Goal: Task Accomplishment & Management: Manage account settings

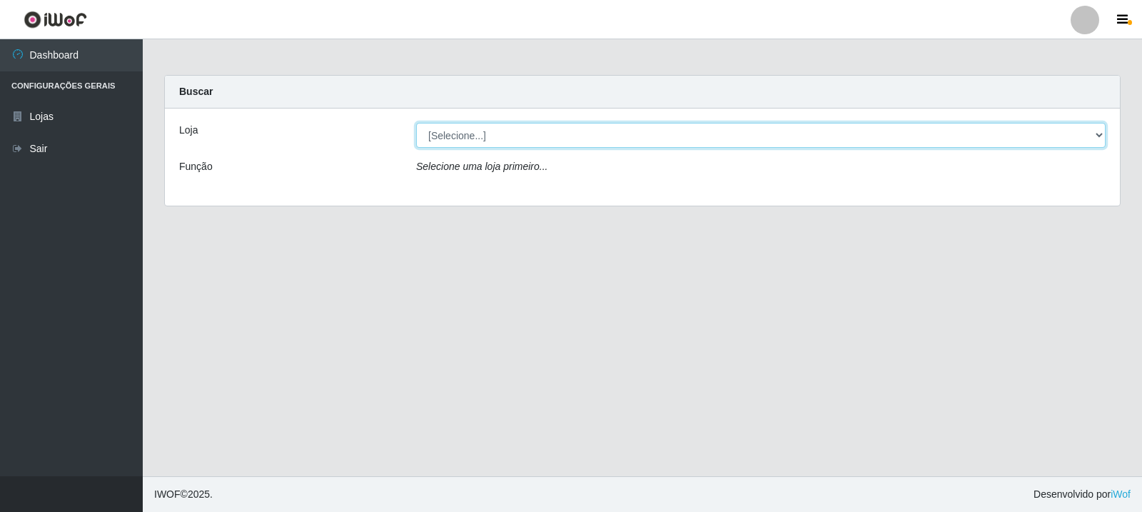
click at [680, 132] on select "[Selecione...] Rede Compras Supermercados - LOJA 3" at bounding box center [761, 135] width 690 height 25
select select "162"
click at [416, 123] on select "[Selecione...] Rede Compras Supermercados - LOJA 3" at bounding box center [761, 135] width 690 height 25
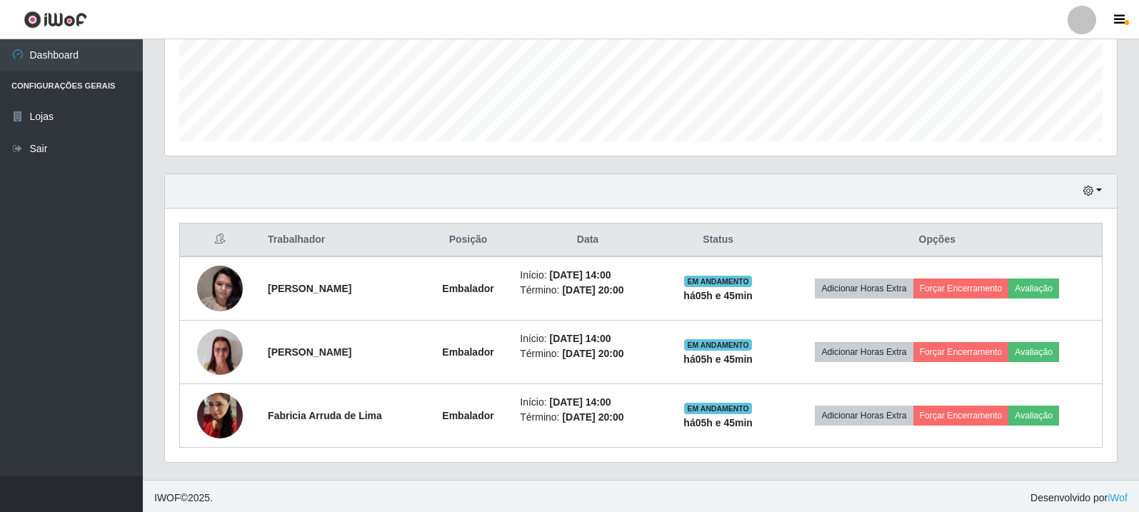
scroll to position [373, 0]
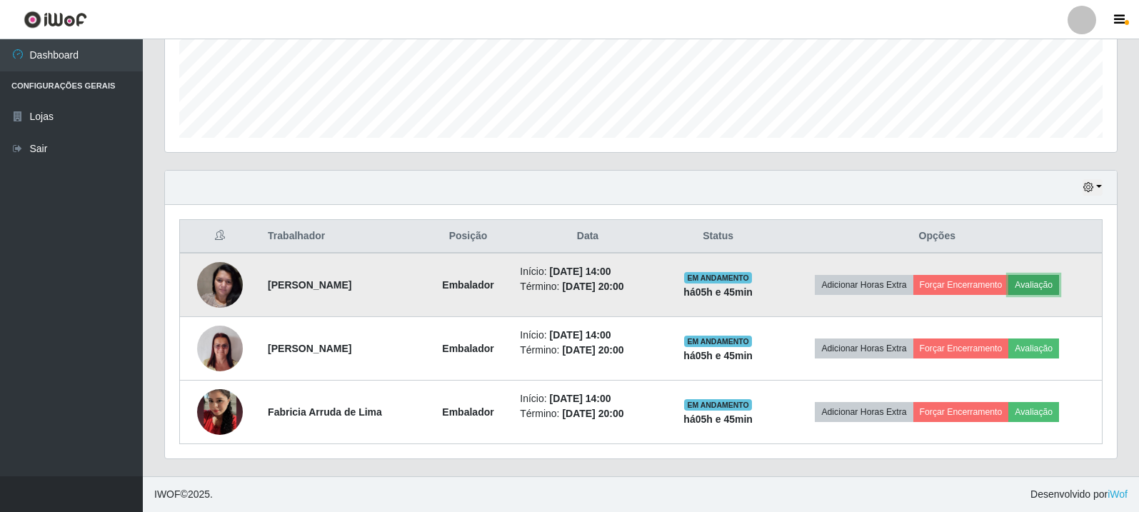
click at [1031, 283] on button "Avaliação" at bounding box center [1033, 285] width 51 height 20
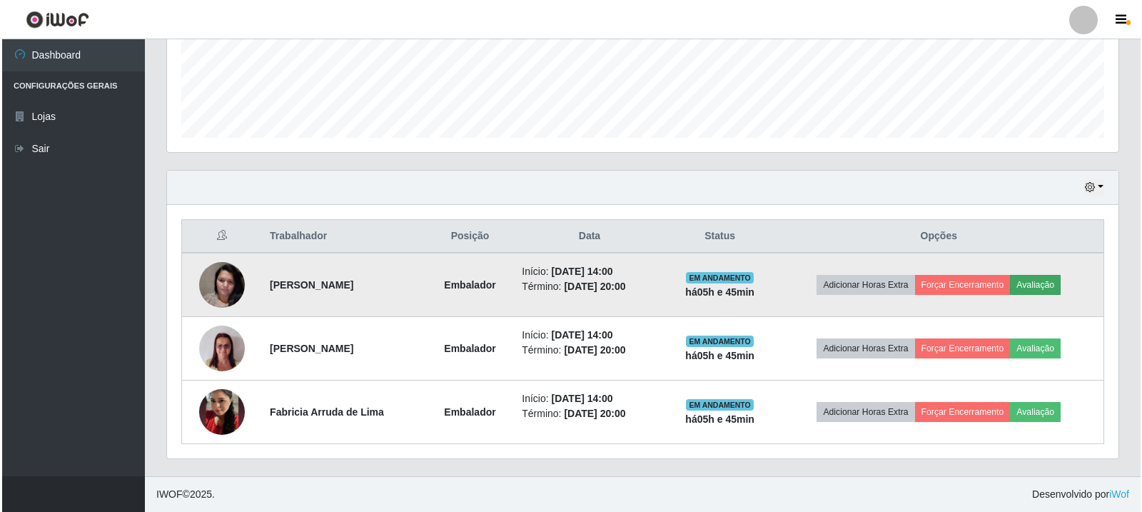
scroll to position [296, 944]
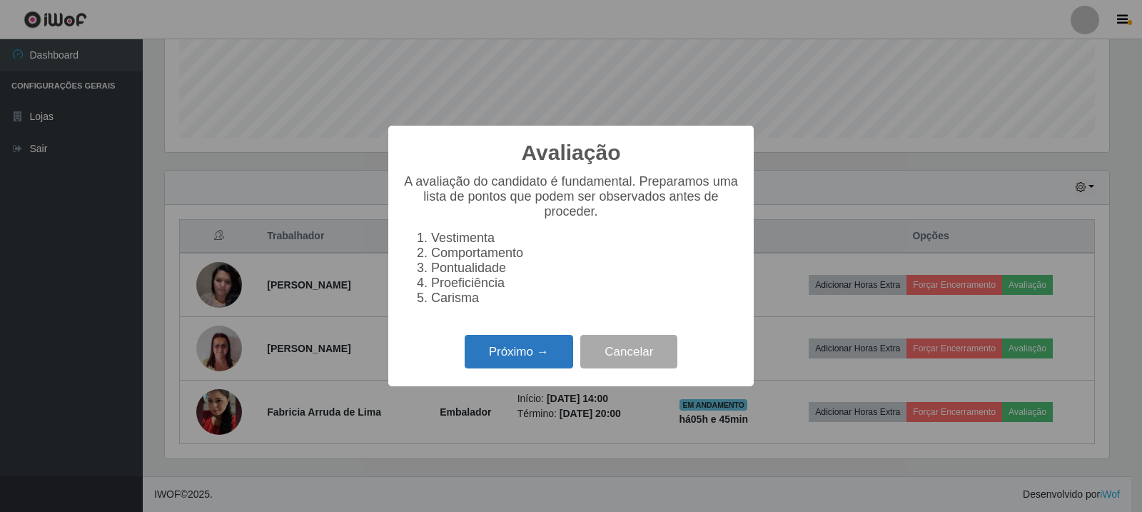
click at [535, 357] on button "Próximo →" at bounding box center [519, 352] width 109 height 34
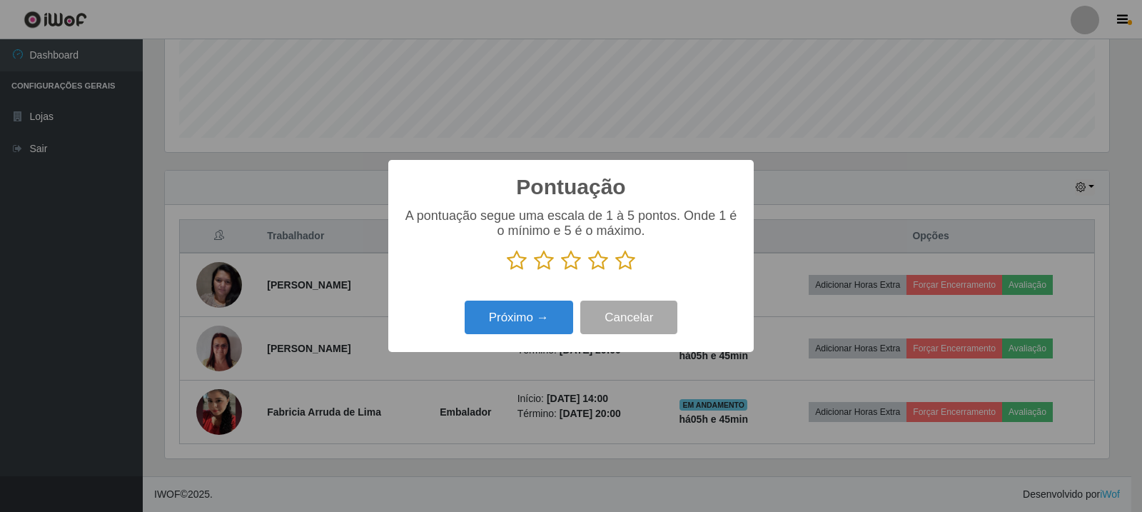
click at [603, 262] on icon at bounding box center [598, 260] width 20 height 21
click at [588, 271] on input "radio" at bounding box center [588, 271] width 0 height 0
click at [528, 319] on button "Próximo →" at bounding box center [519, 318] width 109 height 34
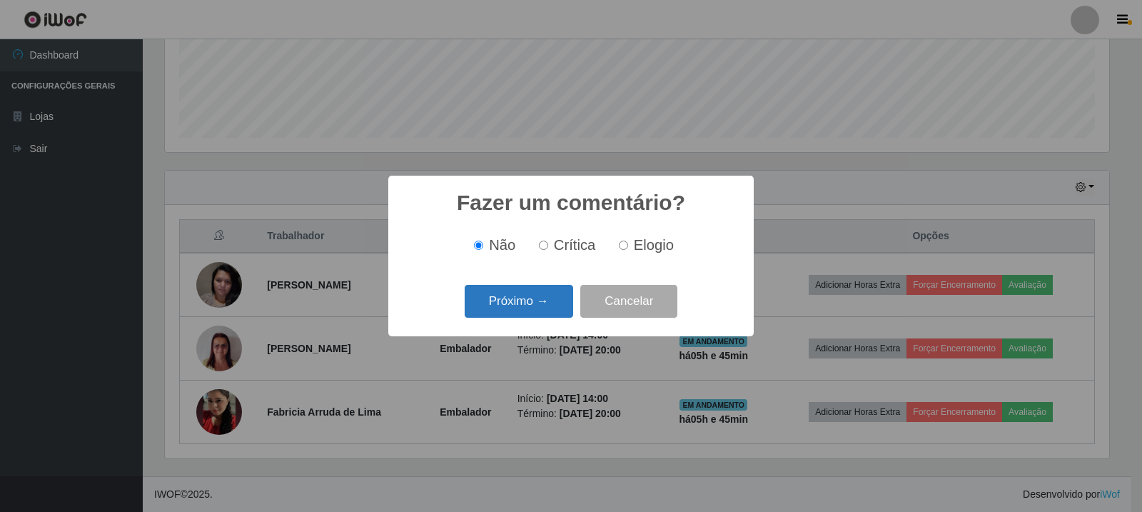
click at [554, 301] on button "Próximo →" at bounding box center [519, 302] width 109 height 34
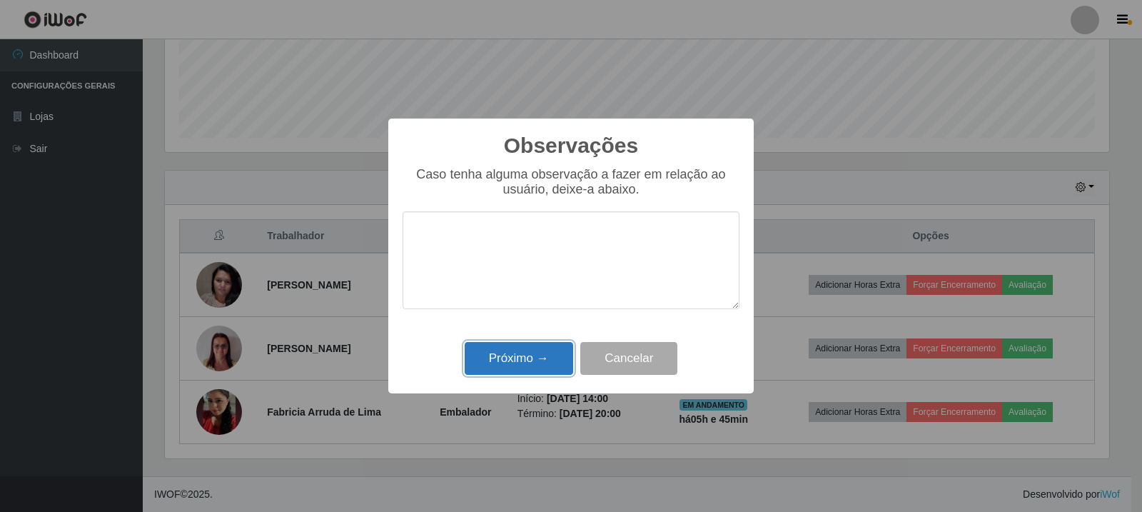
drag, startPoint x: 545, startPoint y: 363, endPoint x: 558, endPoint y: 363, distance: 13.6
click at [546, 363] on button "Próximo →" at bounding box center [519, 359] width 109 height 34
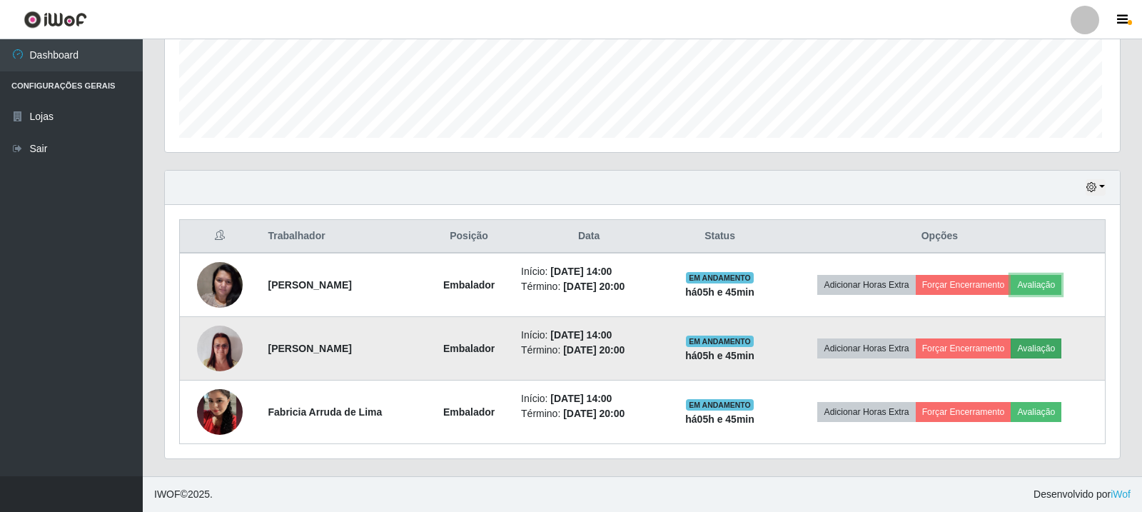
scroll to position [296, 952]
click at [1041, 346] on button "Avaliação" at bounding box center [1033, 348] width 51 height 20
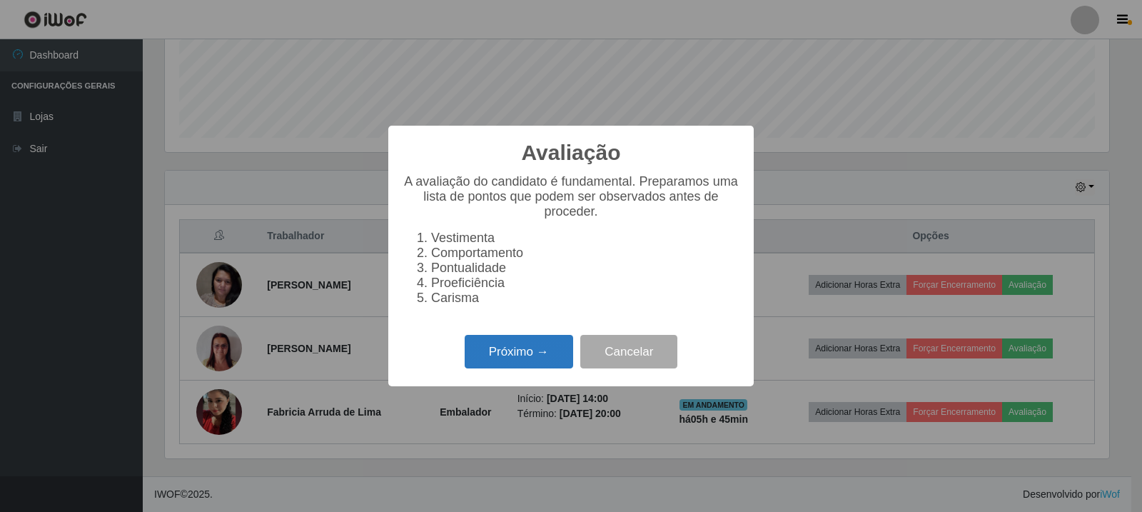
click at [525, 352] on button "Próximo →" at bounding box center [519, 352] width 109 height 34
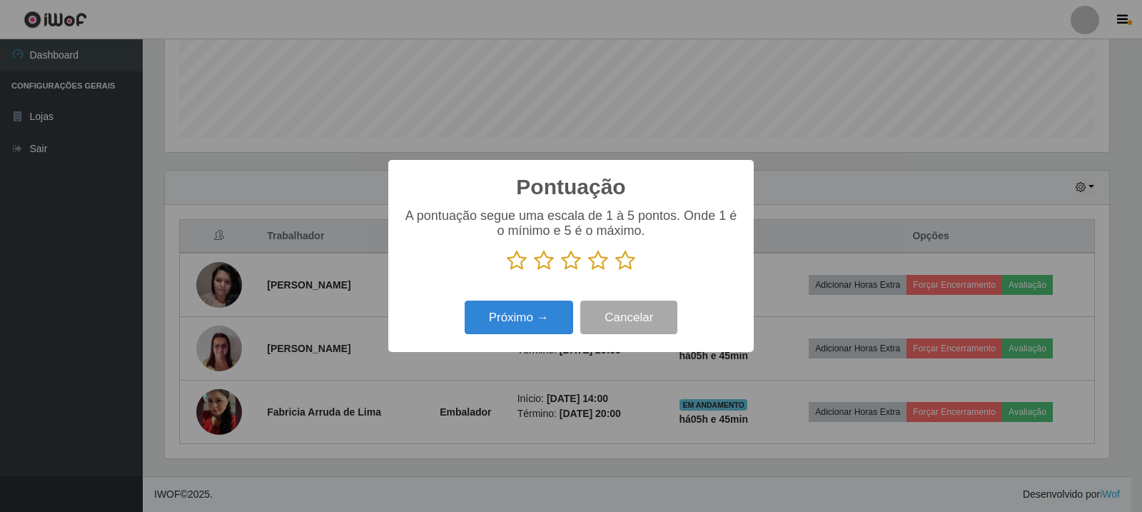
drag, startPoint x: 601, startPoint y: 260, endPoint x: 493, endPoint y: 336, distance: 132.1
click at [601, 261] on icon at bounding box center [598, 260] width 20 height 21
click at [588, 271] on input "radio" at bounding box center [588, 271] width 0 height 0
click at [492, 341] on div "Pontuação × A pontuação segue uma escala de 1 à 5 pontos. Onde 1 é o mínimo e 5…" at bounding box center [571, 256] width 366 height 192
click at [543, 322] on button "Próximo →" at bounding box center [519, 318] width 109 height 34
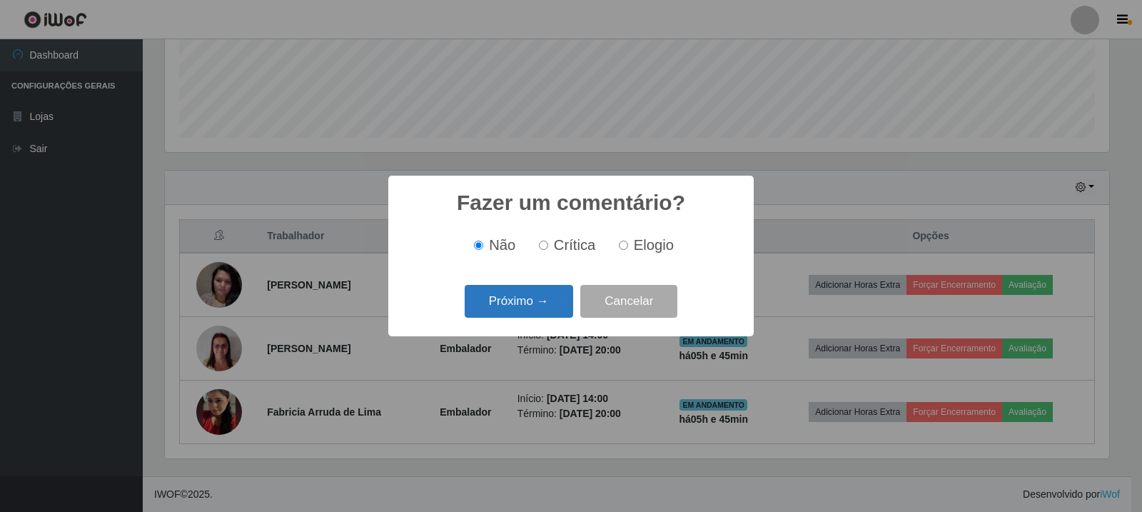
click at [553, 290] on button "Próximo →" at bounding box center [519, 302] width 109 height 34
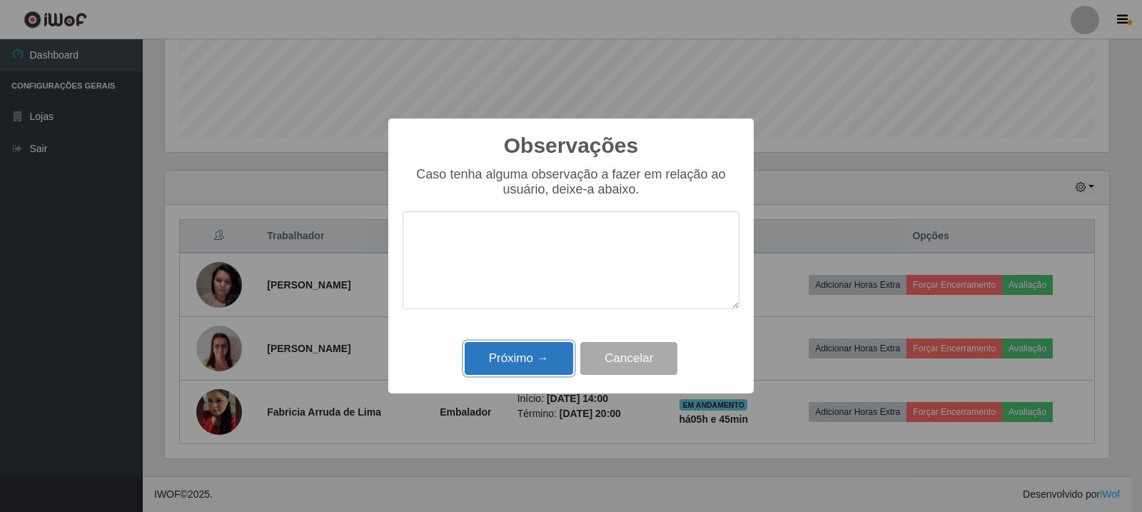
click at [553, 360] on button "Próximo →" at bounding box center [519, 359] width 109 height 34
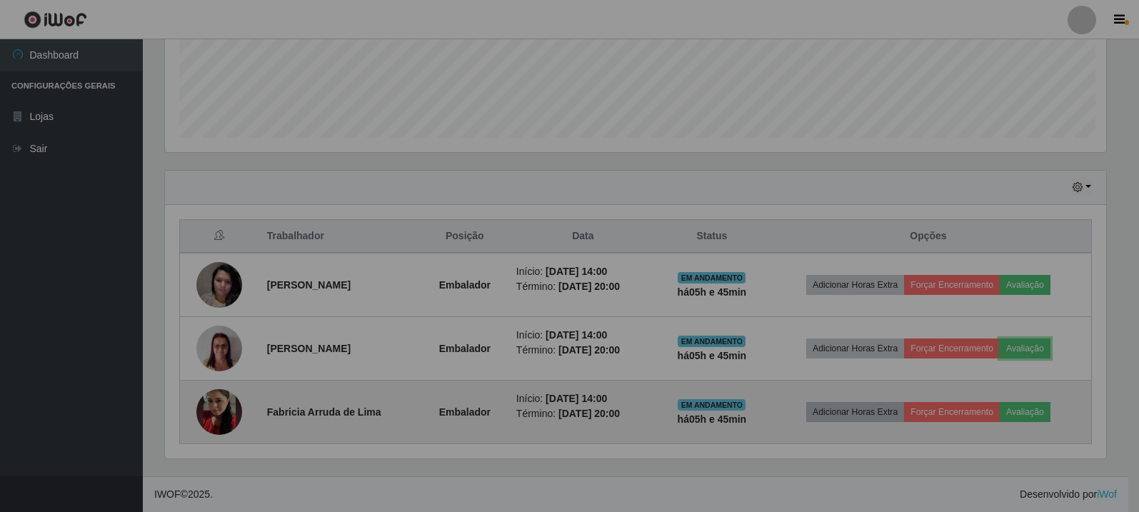
scroll to position [296, 952]
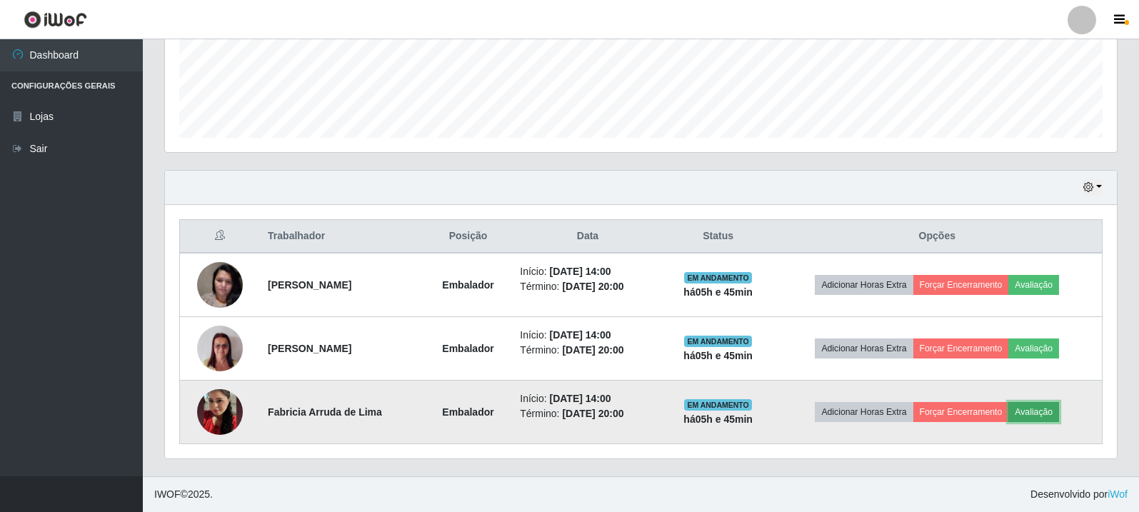
click at [1051, 408] on button "Avaliação" at bounding box center [1033, 412] width 51 height 20
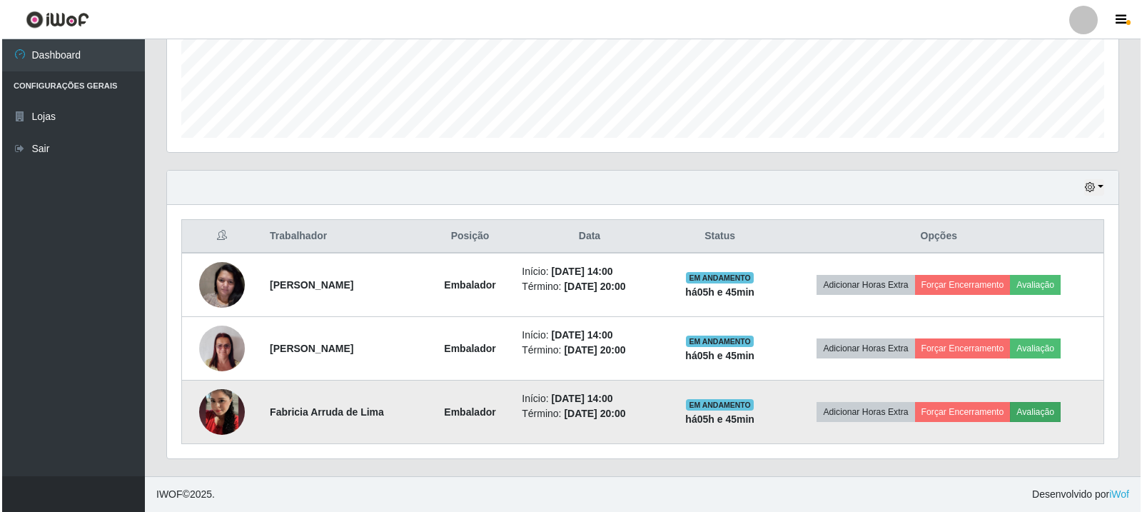
scroll to position [296, 944]
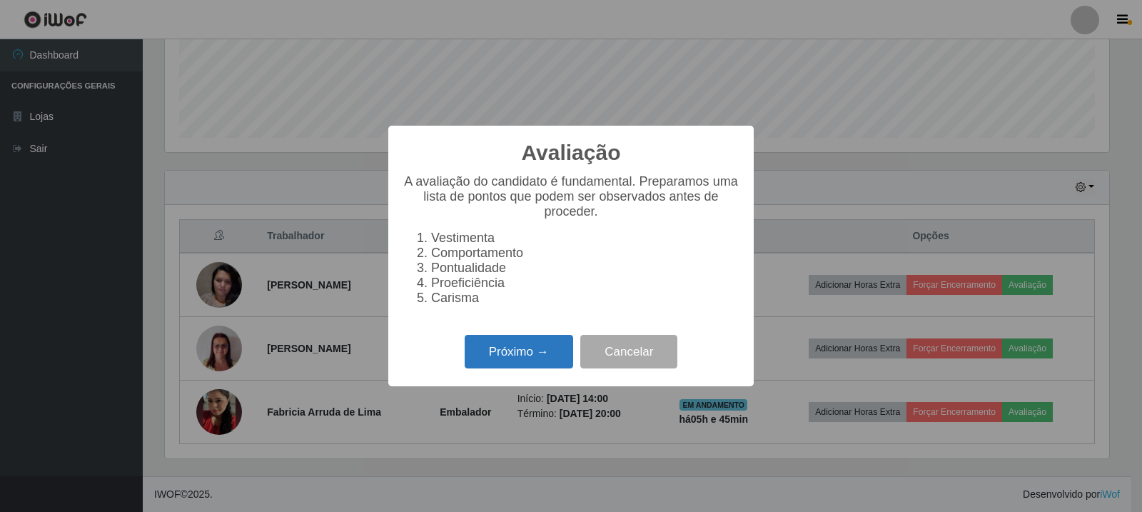
click at [534, 345] on button "Próximo →" at bounding box center [519, 352] width 109 height 34
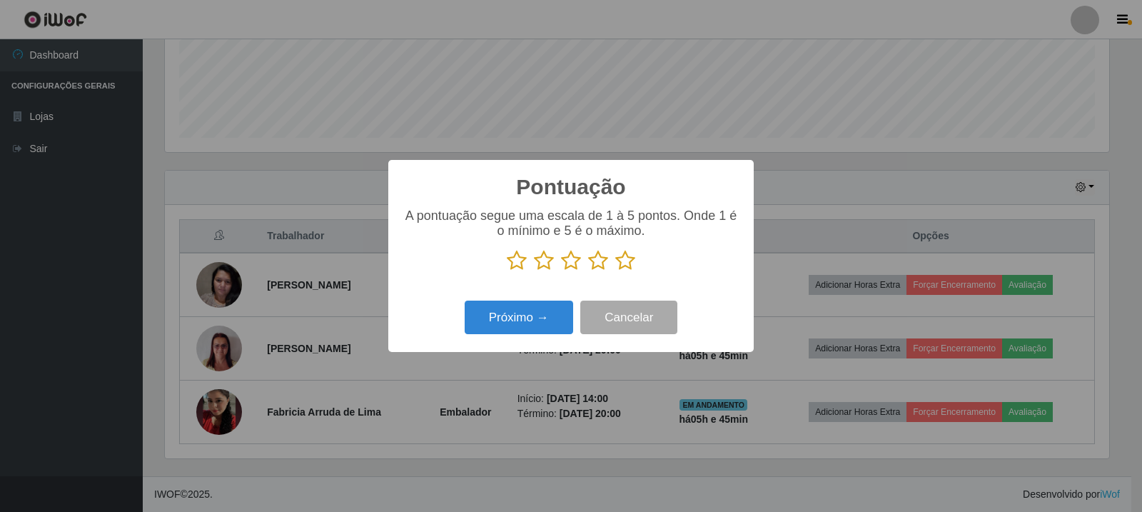
click at [623, 266] on icon at bounding box center [625, 260] width 20 height 21
click at [615, 271] on input "radio" at bounding box center [615, 271] width 0 height 0
click at [540, 312] on button "Próximo →" at bounding box center [519, 318] width 109 height 34
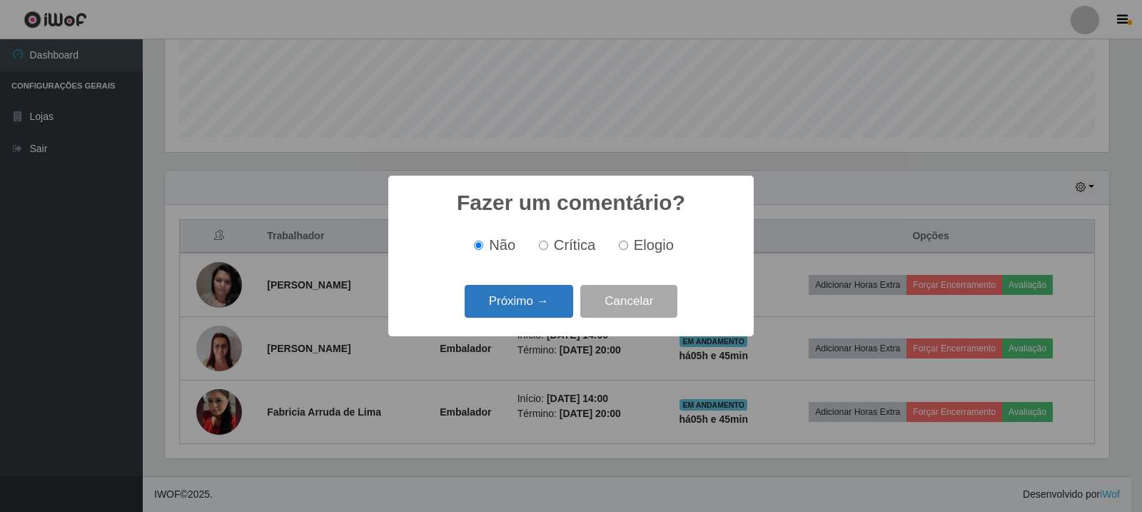
click at [557, 296] on button "Próximo →" at bounding box center [519, 302] width 109 height 34
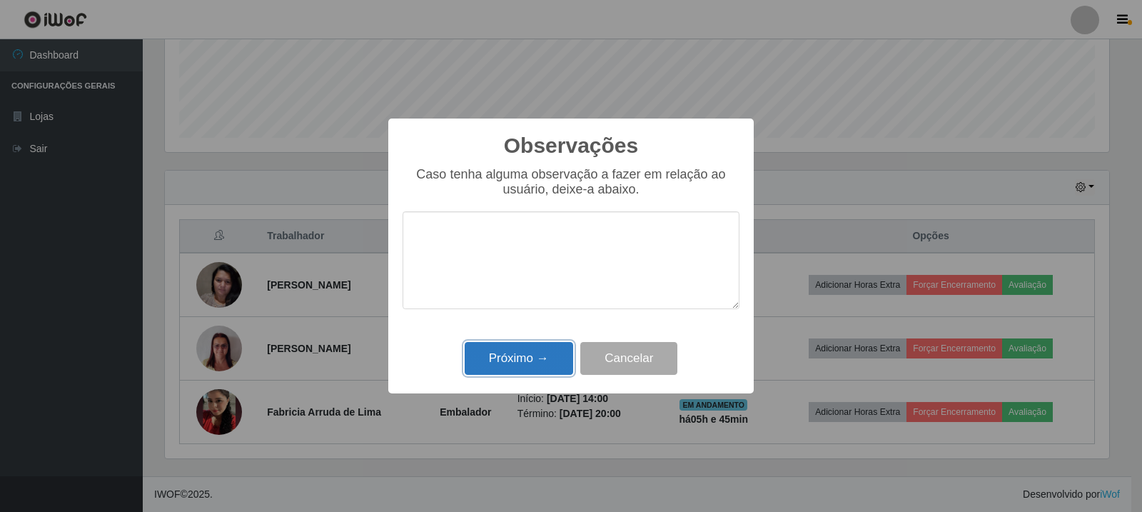
click at [540, 357] on button "Próximo →" at bounding box center [519, 359] width 109 height 34
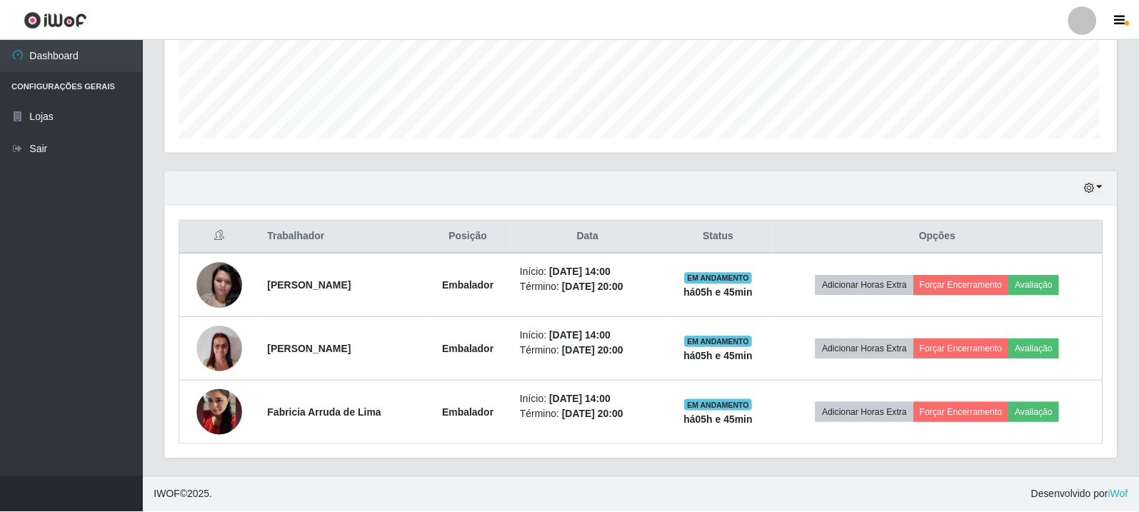
scroll to position [296, 952]
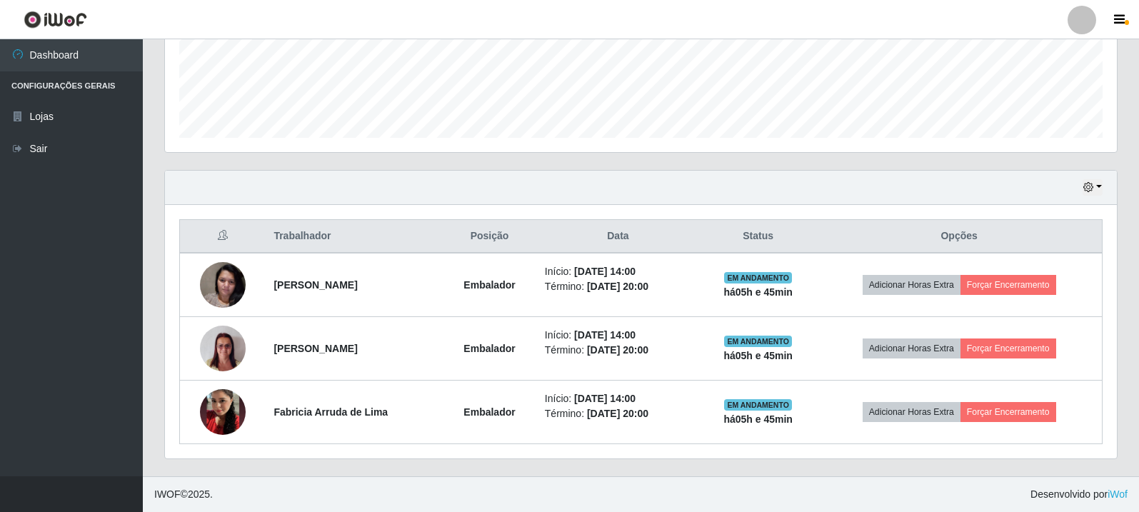
click at [820, 147] on div "Agendamentos Day Month" at bounding box center [641, 4] width 952 height 296
click at [415, 91] on div "Agendamentos Day Month 31/08 Agendamentos 5" at bounding box center [640, 4] width 953 height 298
click at [1117, 30] on button "button" at bounding box center [1121, 20] width 36 height 20
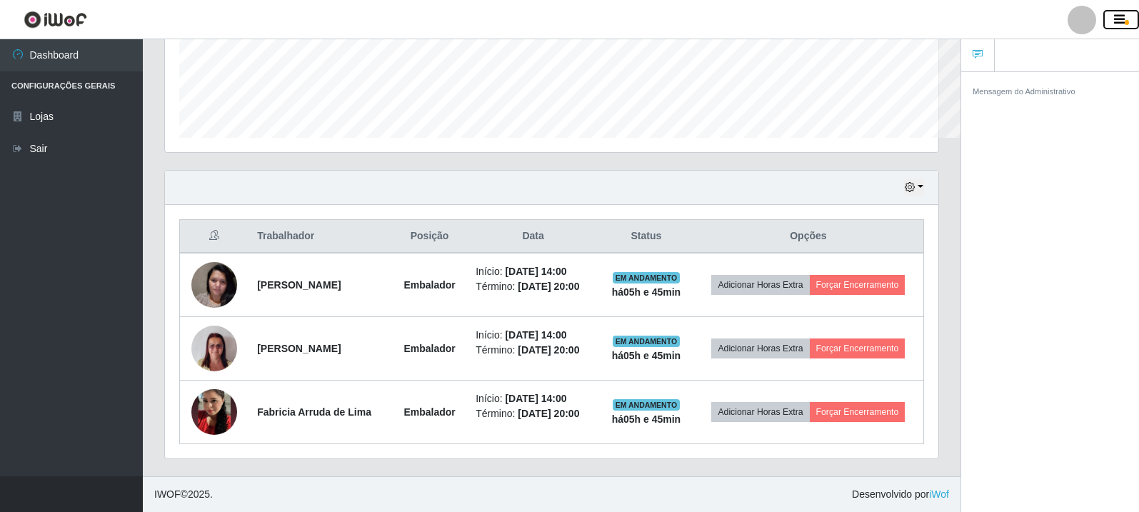
scroll to position [296, 773]
click at [1117, 30] on button "button" at bounding box center [1121, 20] width 36 height 20
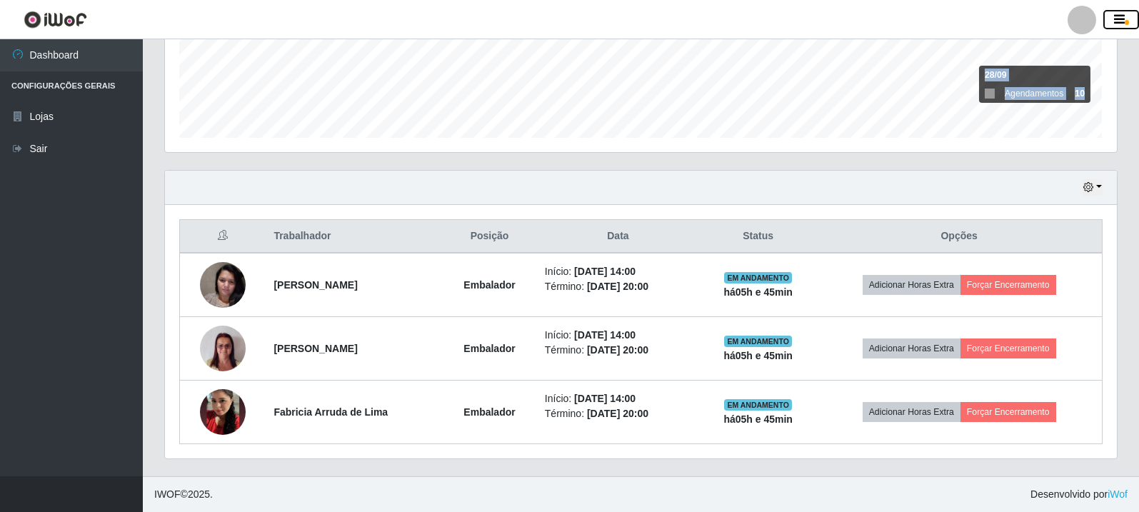
scroll to position [296, 952]
click at [937, 216] on div "Trabalhador Posição Data Status Opções [PERSON_NAME] Embalador Início: [DATE] 1…" at bounding box center [641, 331] width 952 height 253
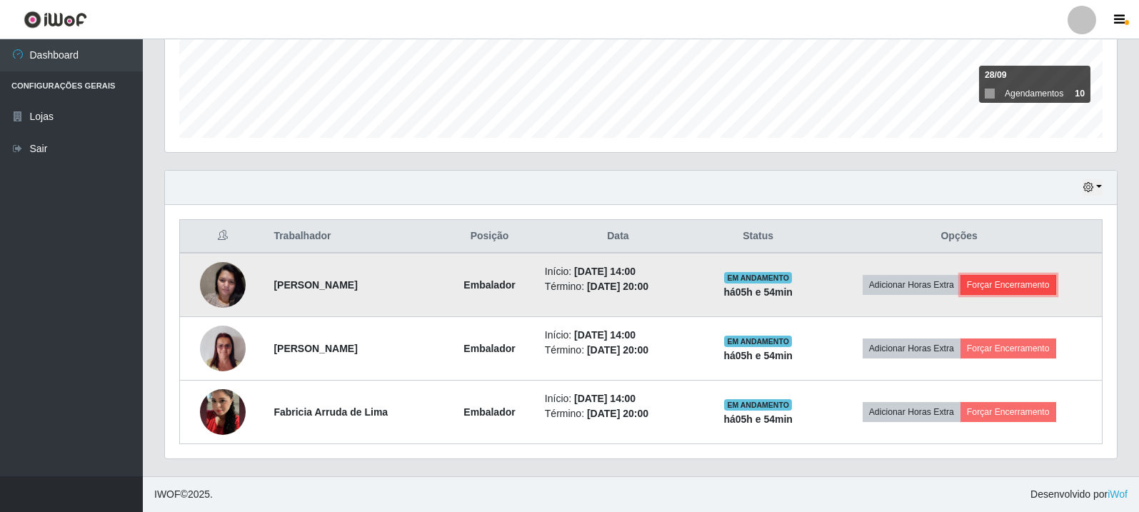
click at [1004, 286] on button "Forçar Encerramento" at bounding box center [1008, 285] width 96 height 20
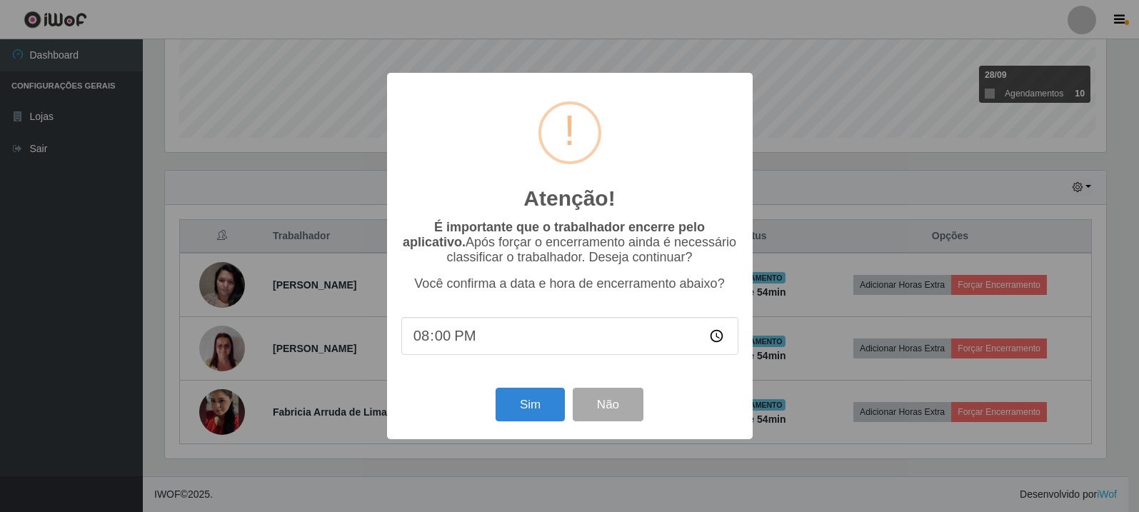
scroll to position [296, 944]
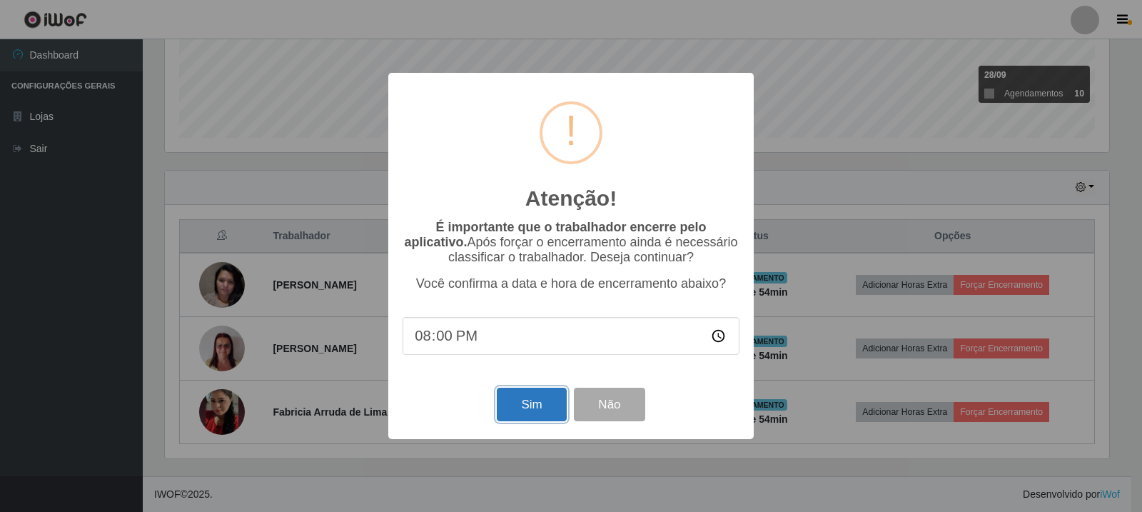
click at [536, 408] on button "Sim" at bounding box center [531, 405] width 69 height 34
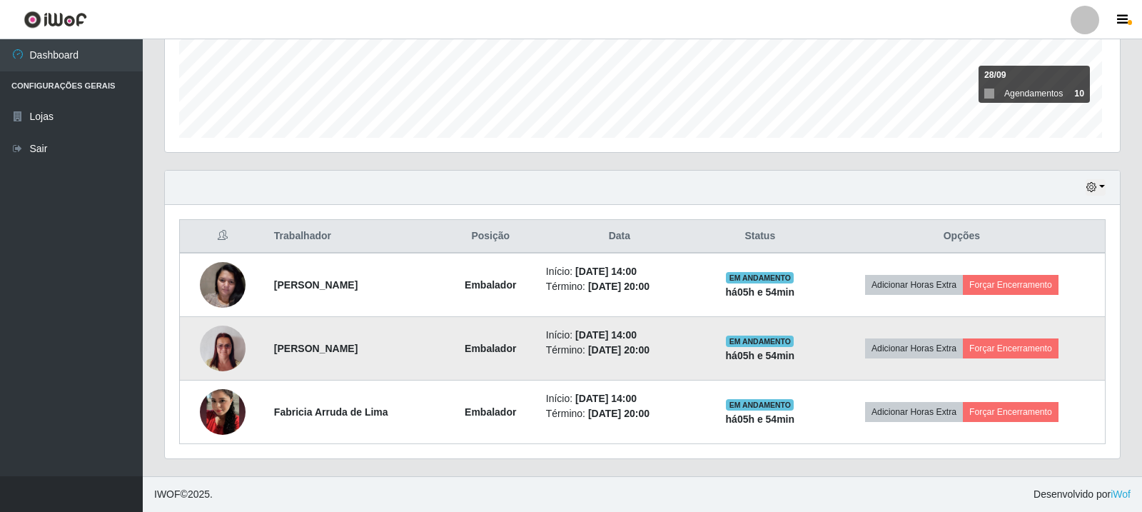
scroll to position [296, 952]
click at [1025, 351] on button "Forçar Encerramento" at bounding box center [1008, 348] width 96 height 20
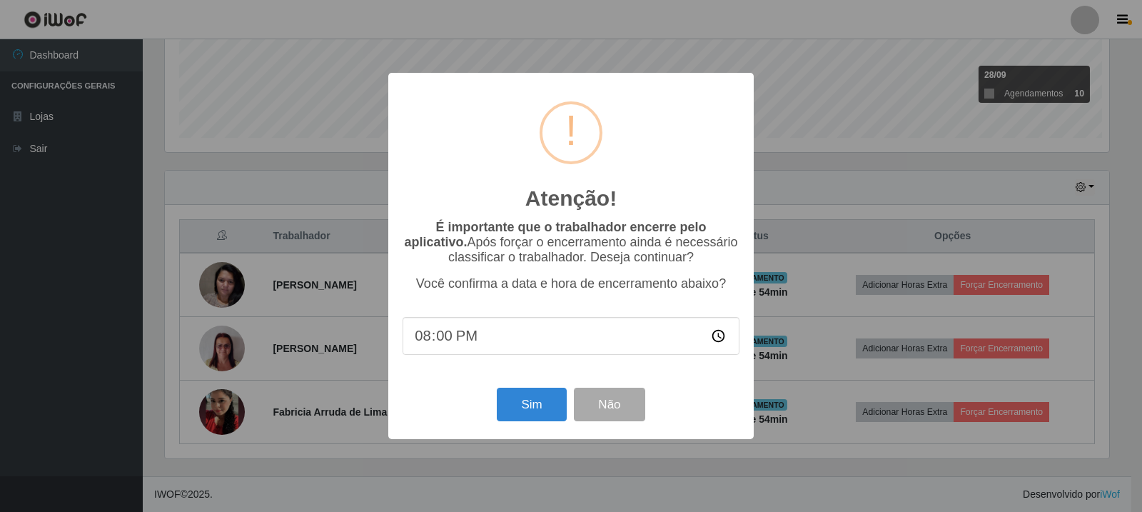
scroll to position [296, 944]
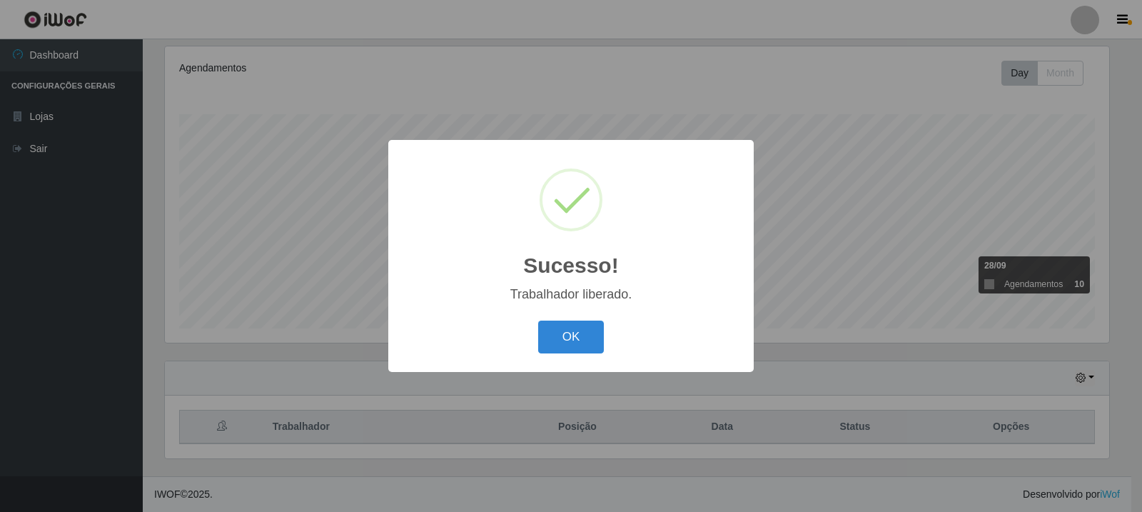
drag, startPoint x: 550, startPoint y: 408, endPoint x: 610, endPoint y: 394, distance: 60.8
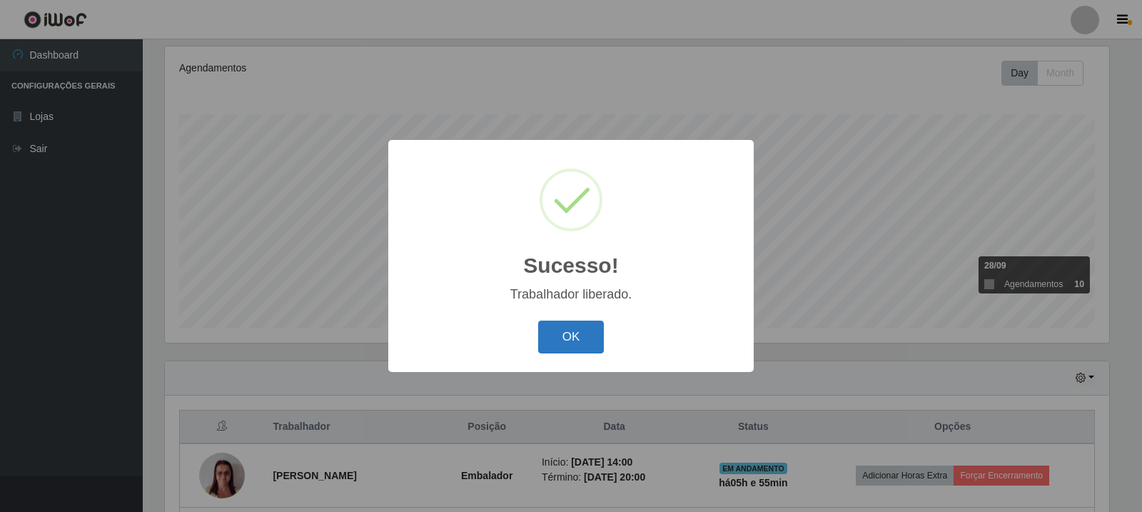
click at [573, 336] on button "OK" at bounding box center [571, 338] width 66 height 34
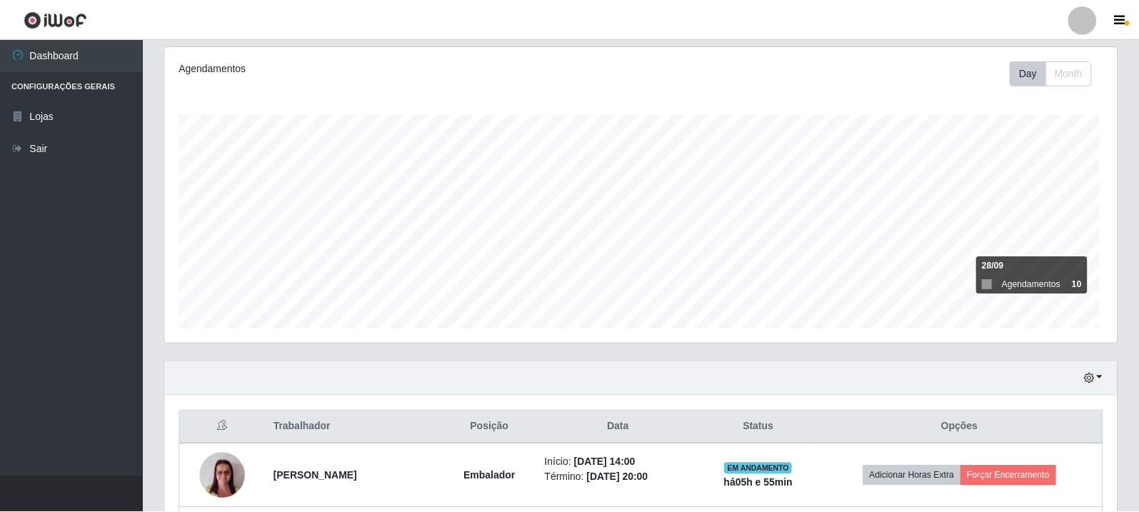
scroll to position [296, 952]
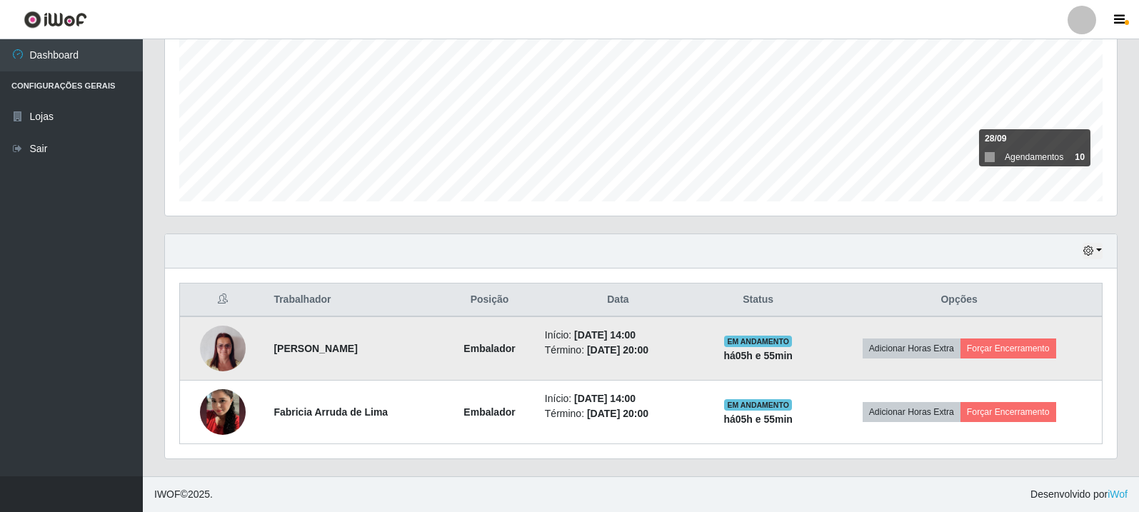
click at [1026, 336] on td "Adicionar Horas Extra Forçar Encerramento" at bounding box center [959, 348] width 286 height 64
click at [1027, 346] on button "Forçar Encerramento" at bounding box center [1008, 348] width 96 height 20
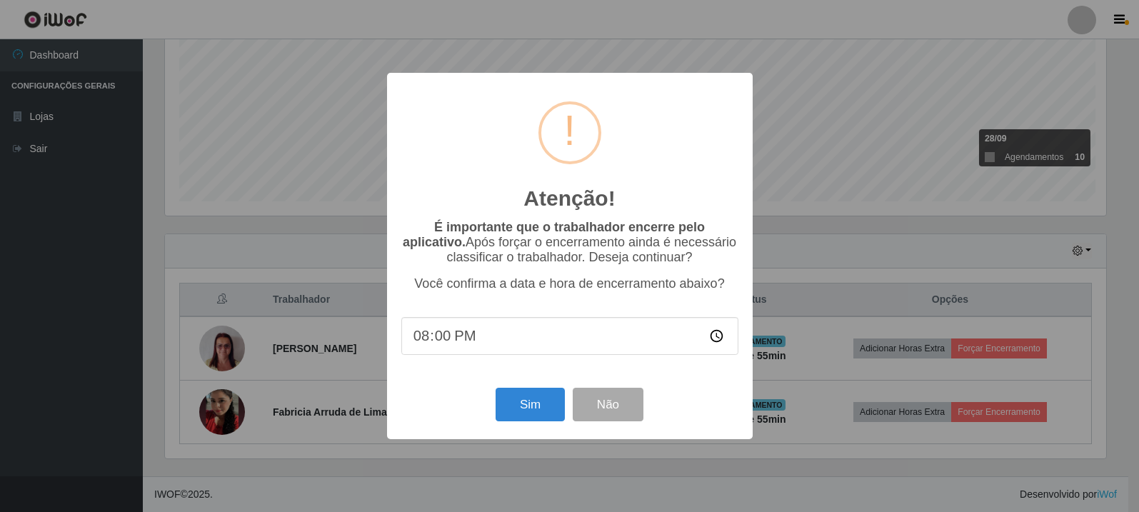
scroll to position [296, 944]
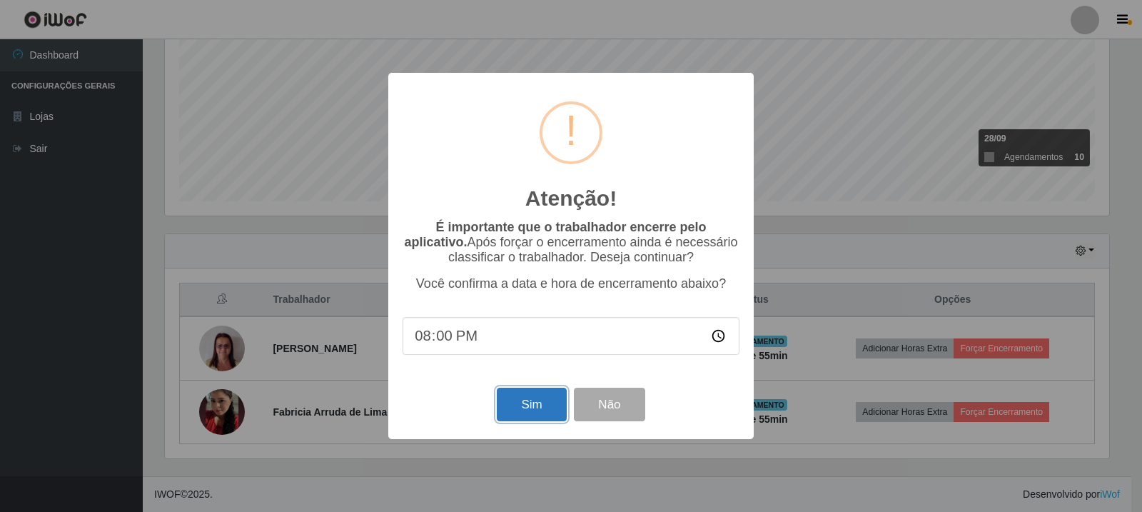
click at [513, 400] on button "Sim" at bounding box center [531, 405] width 69 height 34
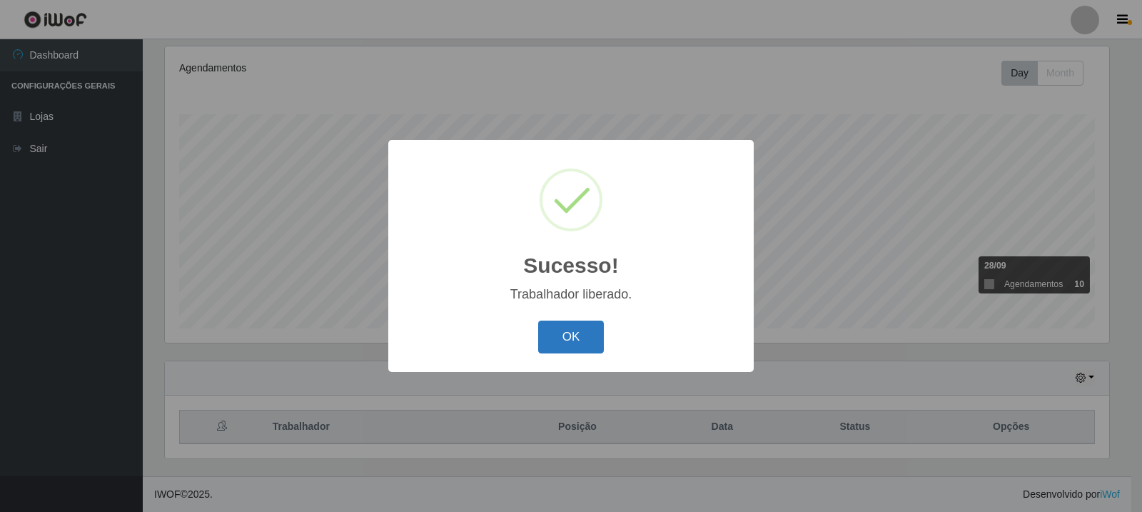
click at [575, 323] on button "OK" at bounding box center [571, 338] width 66 height 34
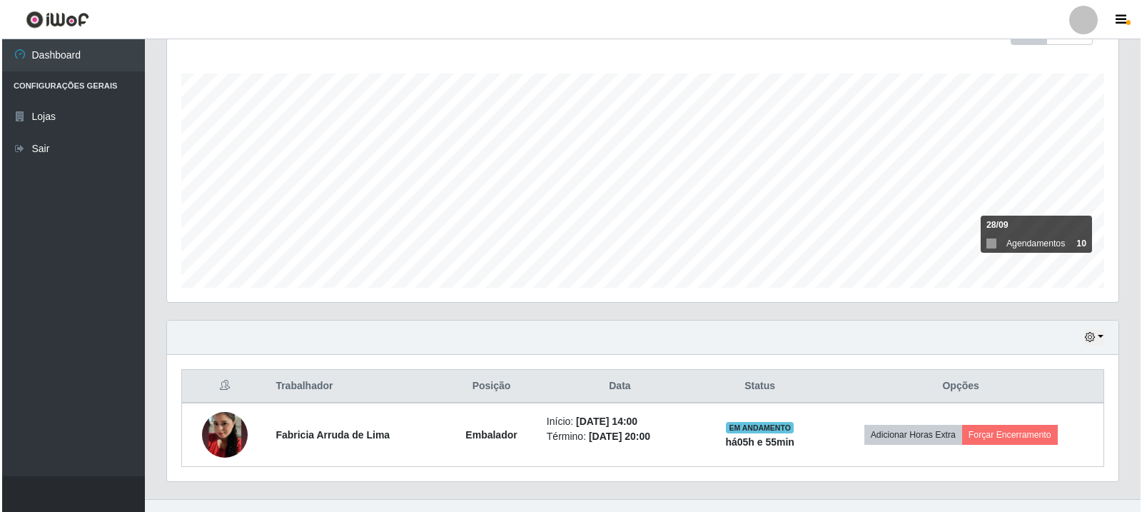
scroll to position [246, 0]
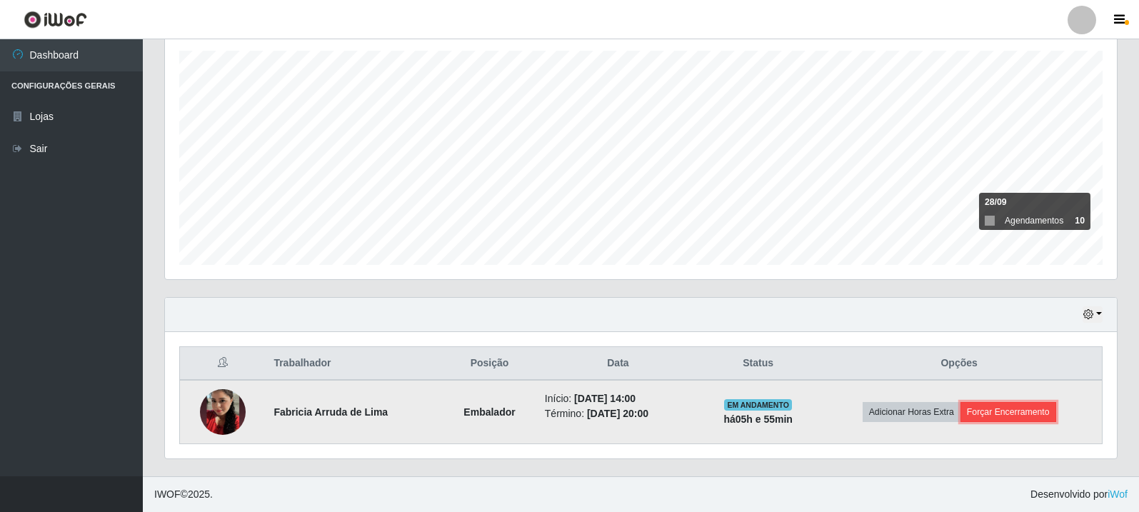
click at [1024, 418] on button "Forçar Encerramento" at bounding box center [1008, 412] width 96 height 20
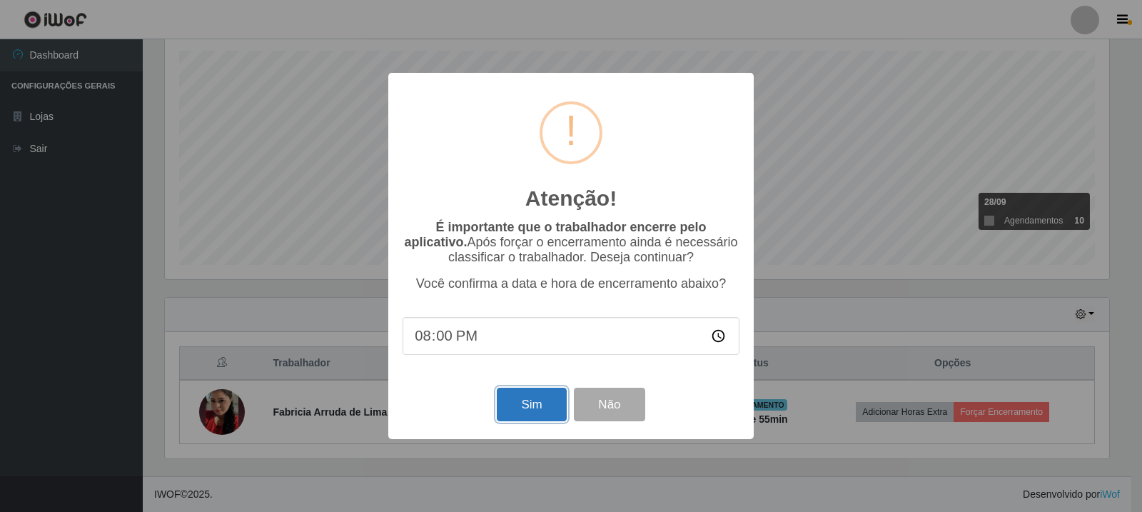
click at [555, 398] on button "Sim" at bounding box center [531, 405] width 69 height 34
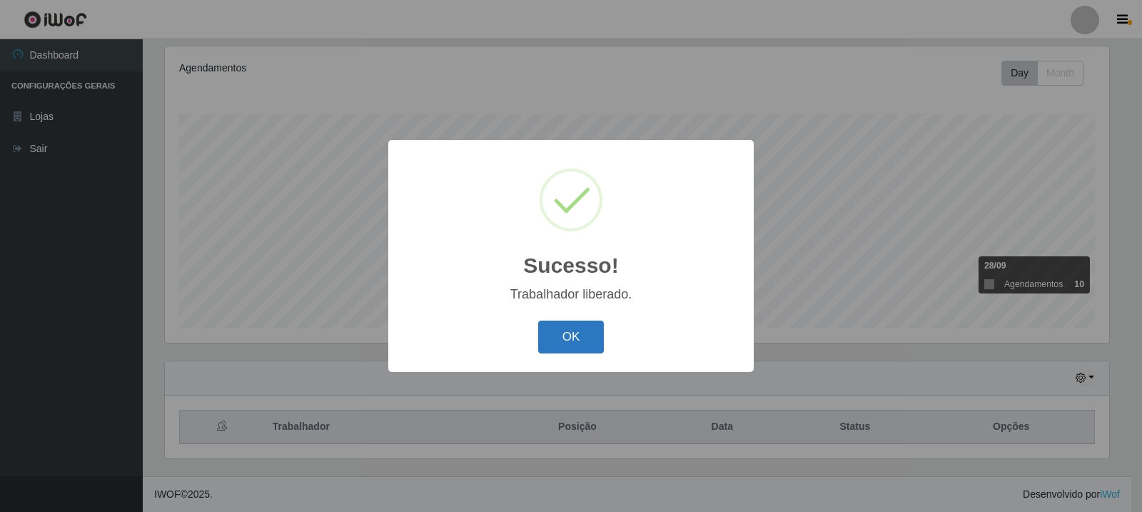
click at [575, 347] on button "OK" at bounding box center [571, 338] width 66 height 34
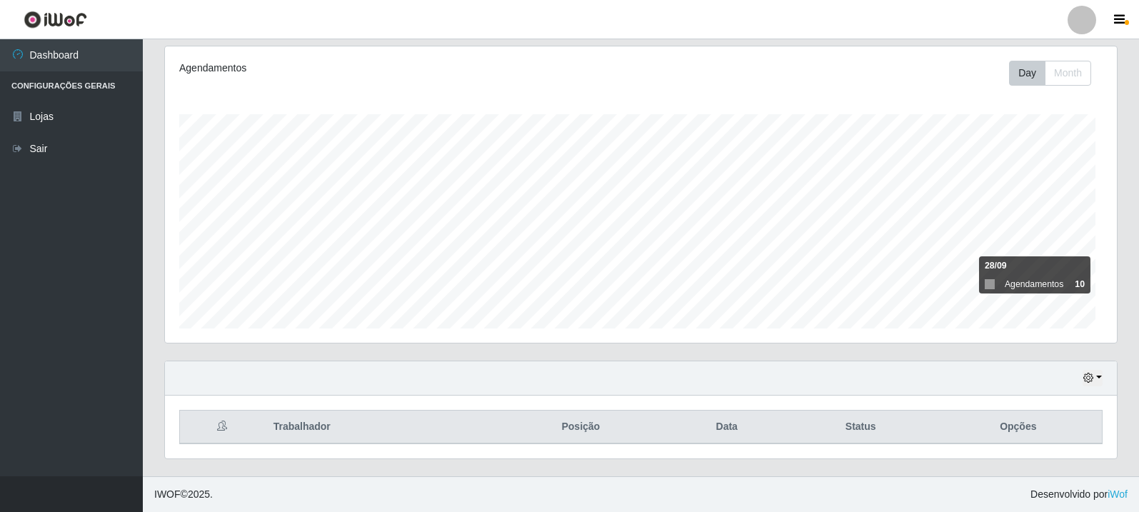
scroll to position [296, 952]
